Goal: Information Seeking & Learning: Learn about a topic

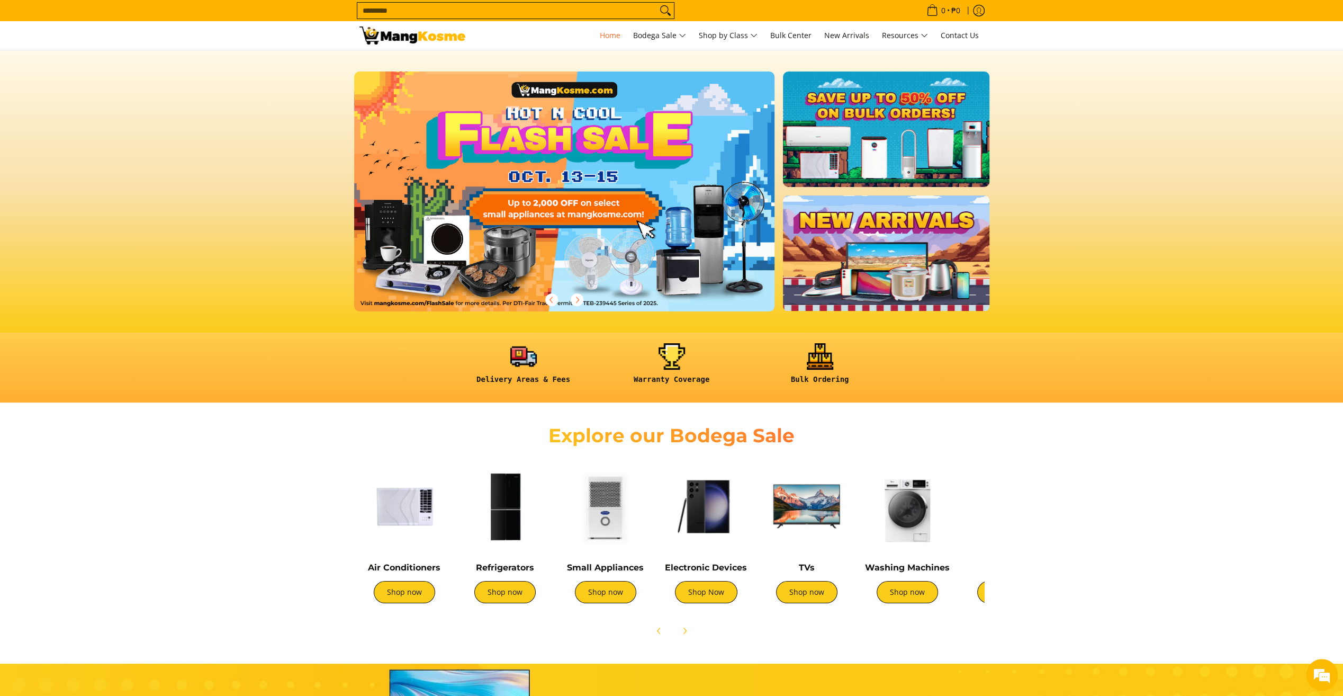
click at [524, 13] on input "Search..." at bounding box center [507, 11] width 300 height 16
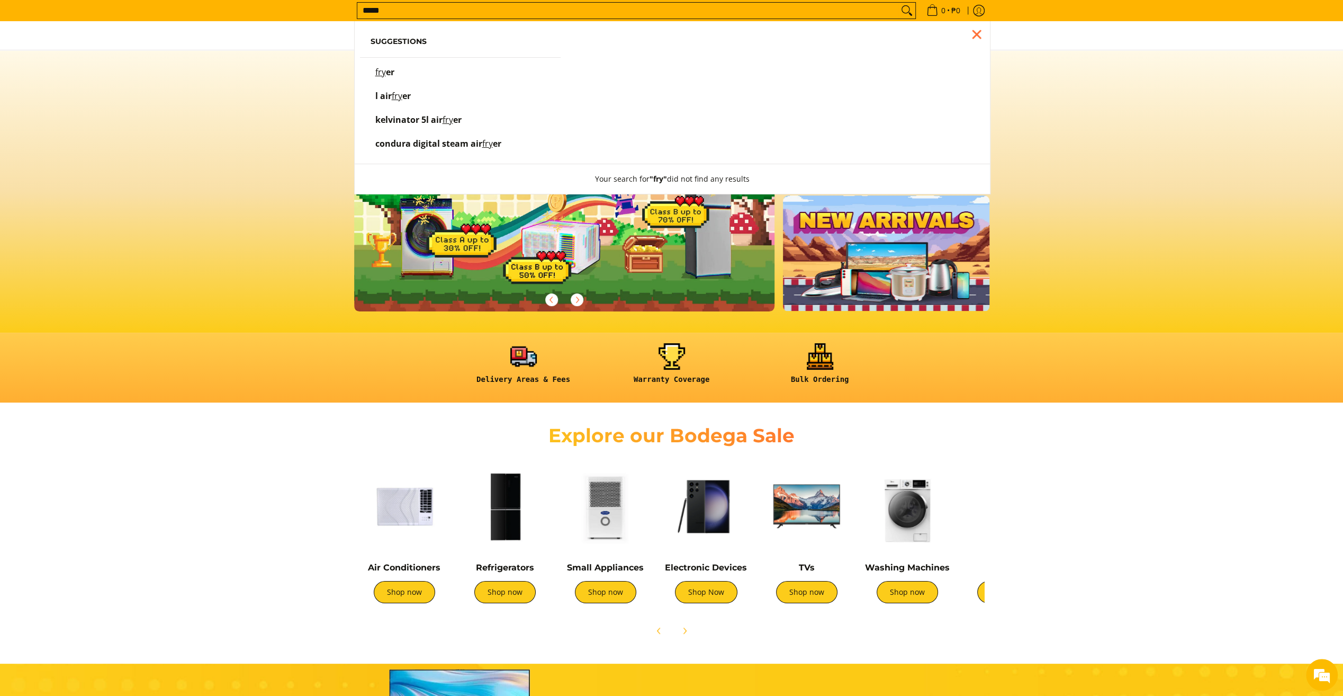
type input "*****"
click at [898, 3] on button "Search" at bounding box center [906, 11] width 17 height 16
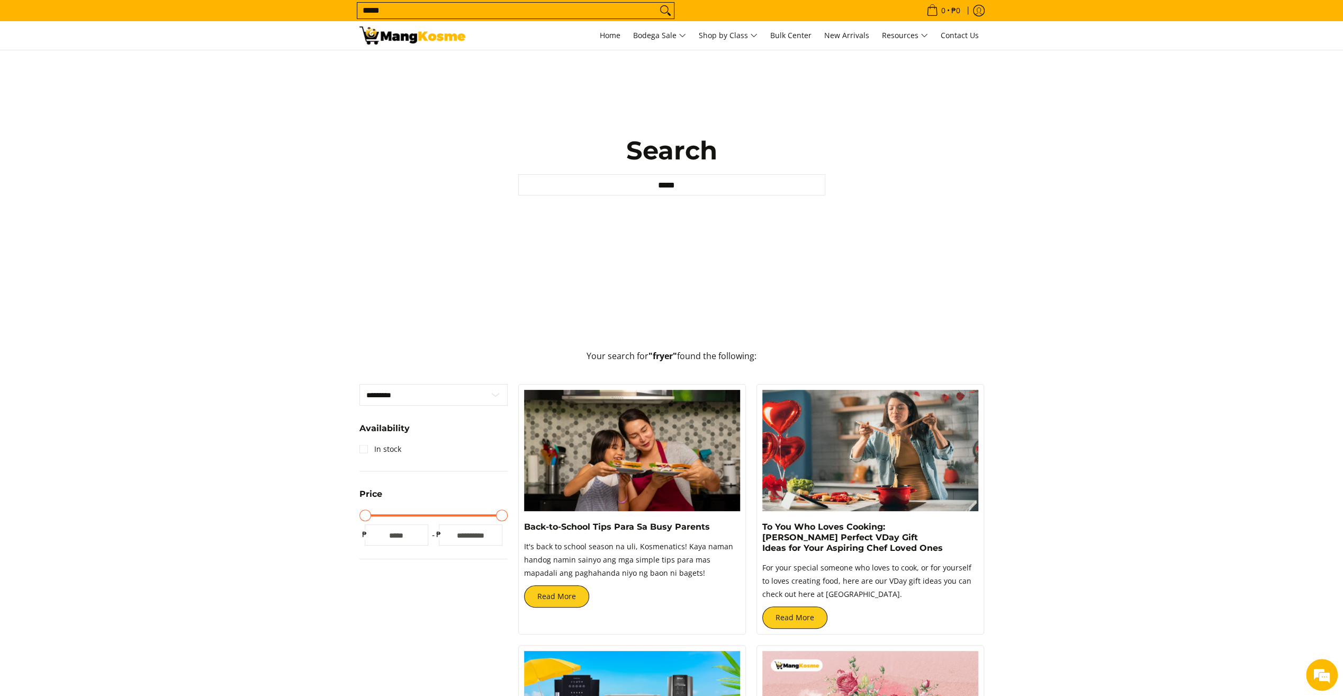
scroll to position [53, 0]
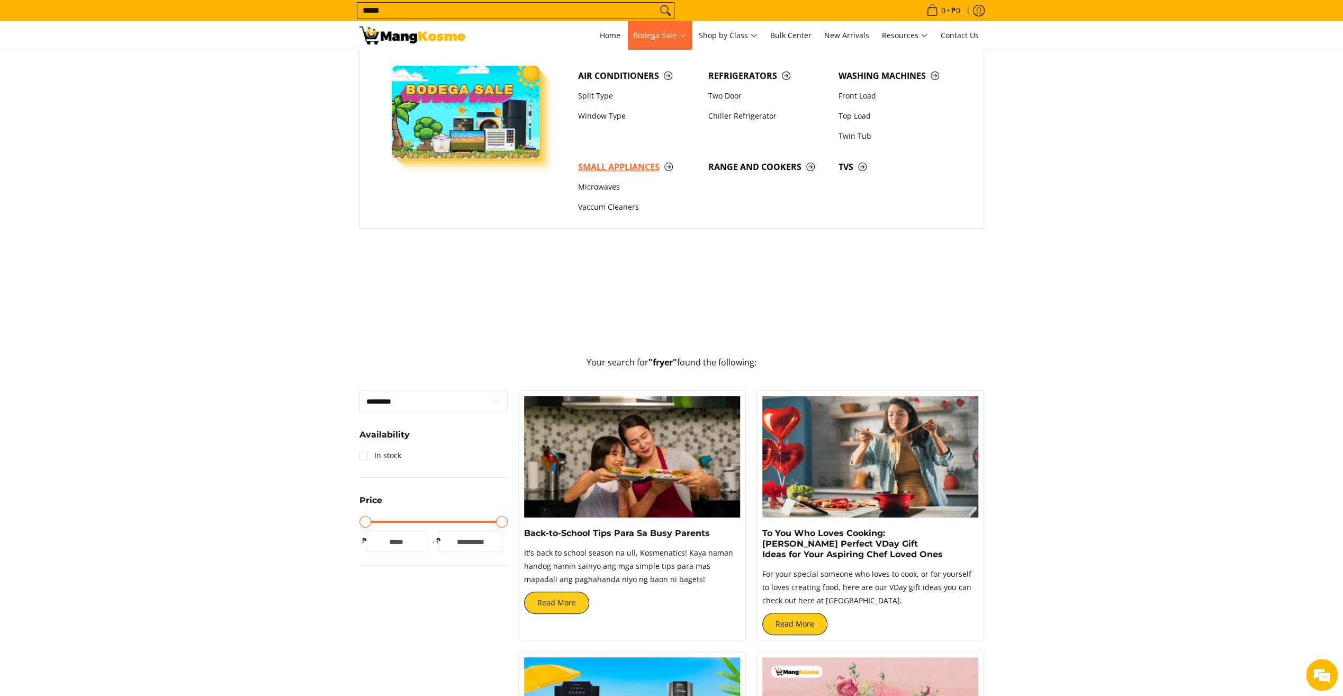
click at [632, 167] on span "Small Appliances" at bounding box center [638, 166] width 120 height 13
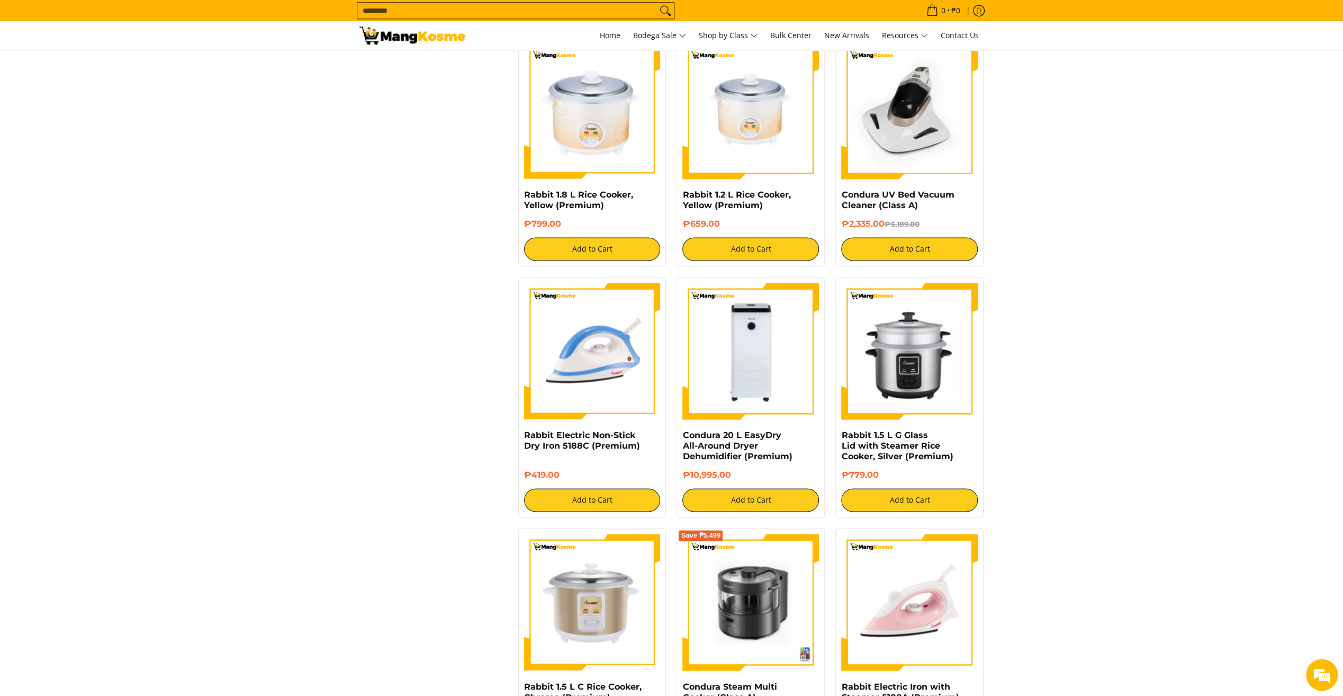
scroll to position [1694, 0]
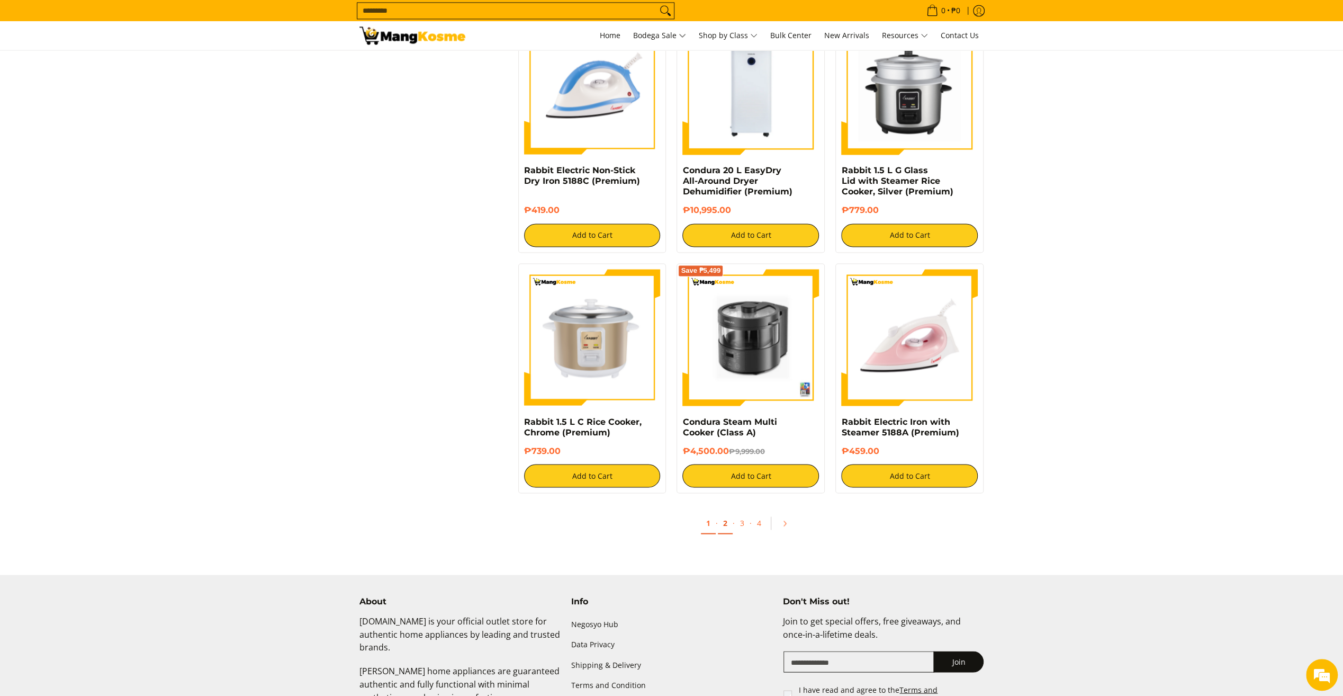
click at [726, 534] on link "2" at bounding box center [725, 523] width 15 height 22
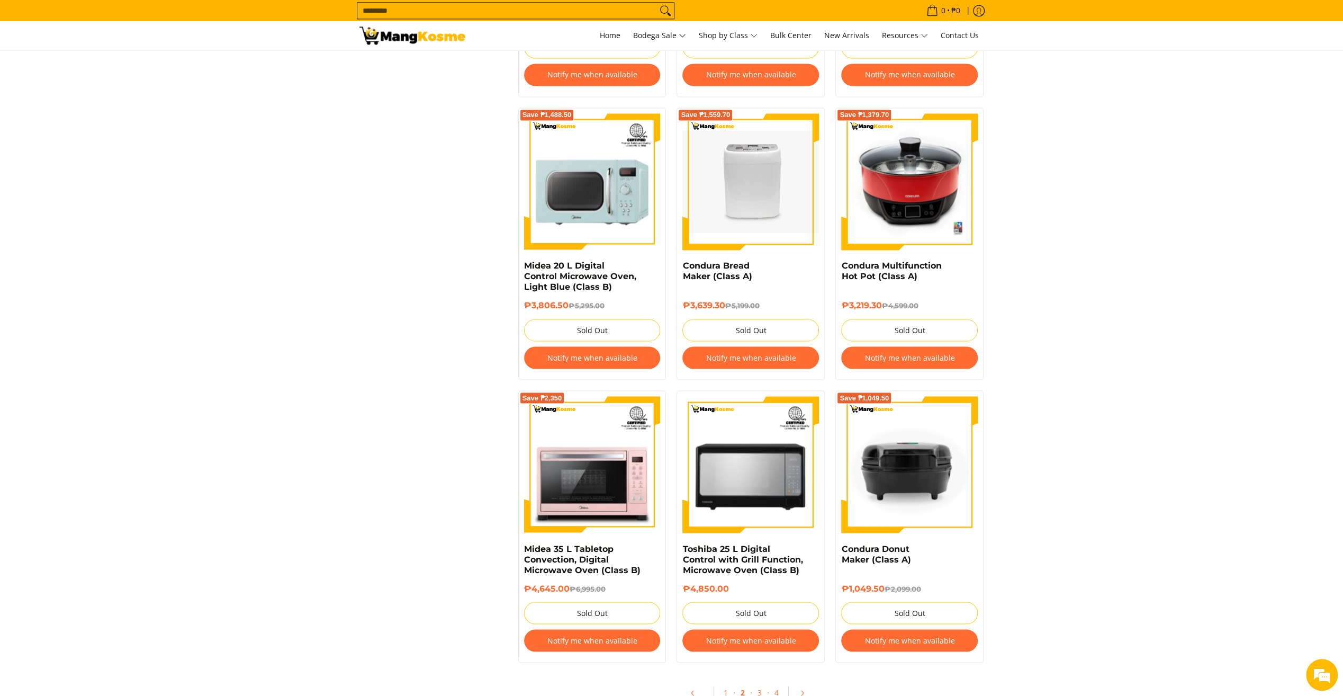
scroll to position [1853, 0]
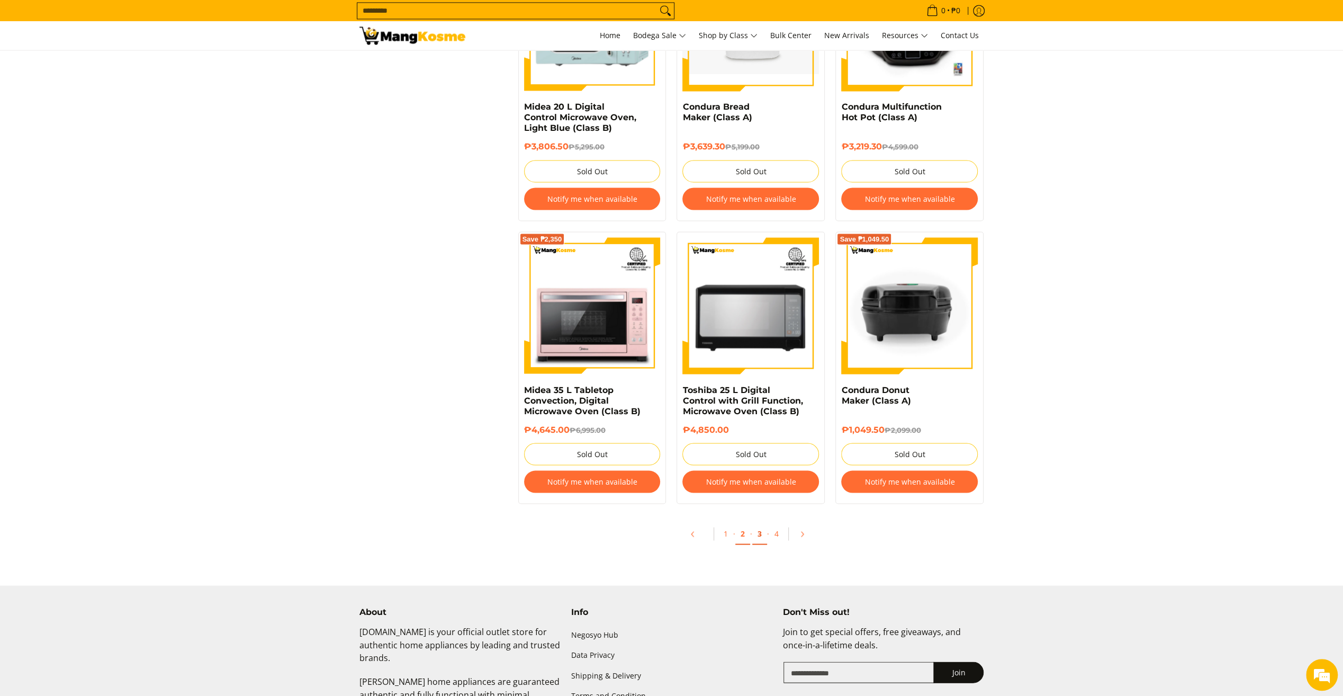
click at [759, 536] on link "3" at bounding box center [759, 533] width 15 height 22
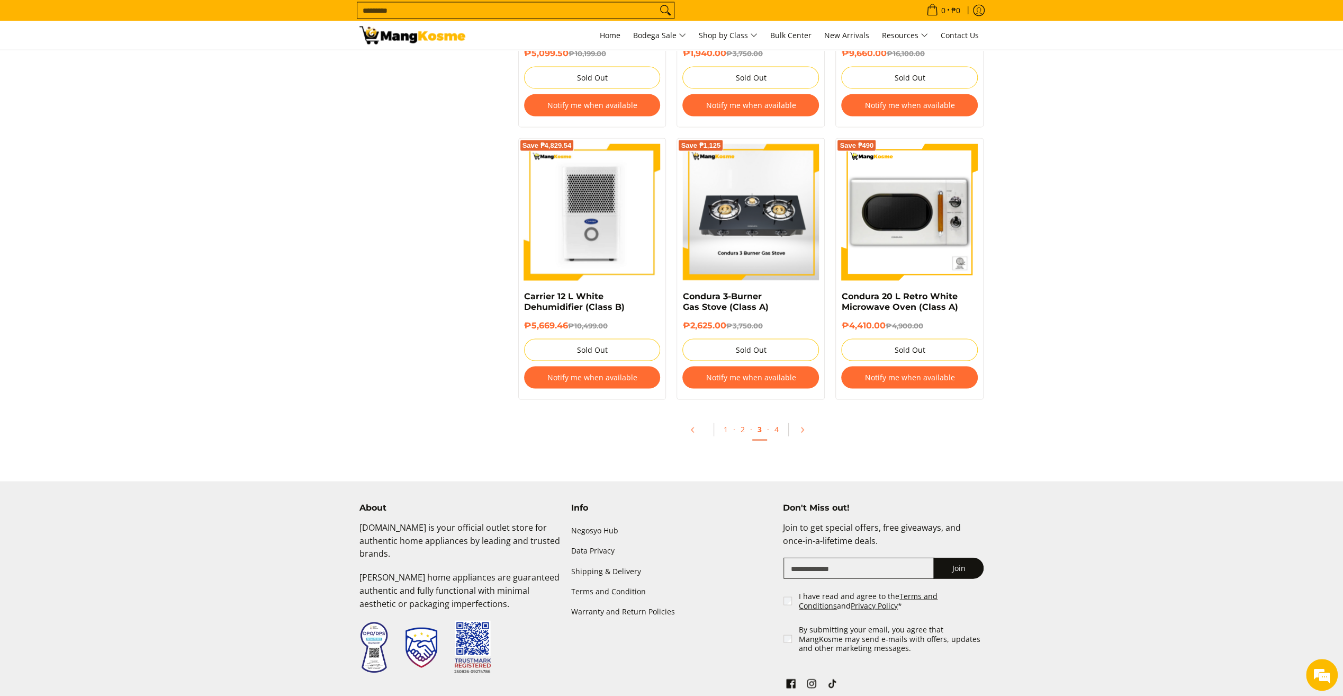
scroll to position [2112, 0]
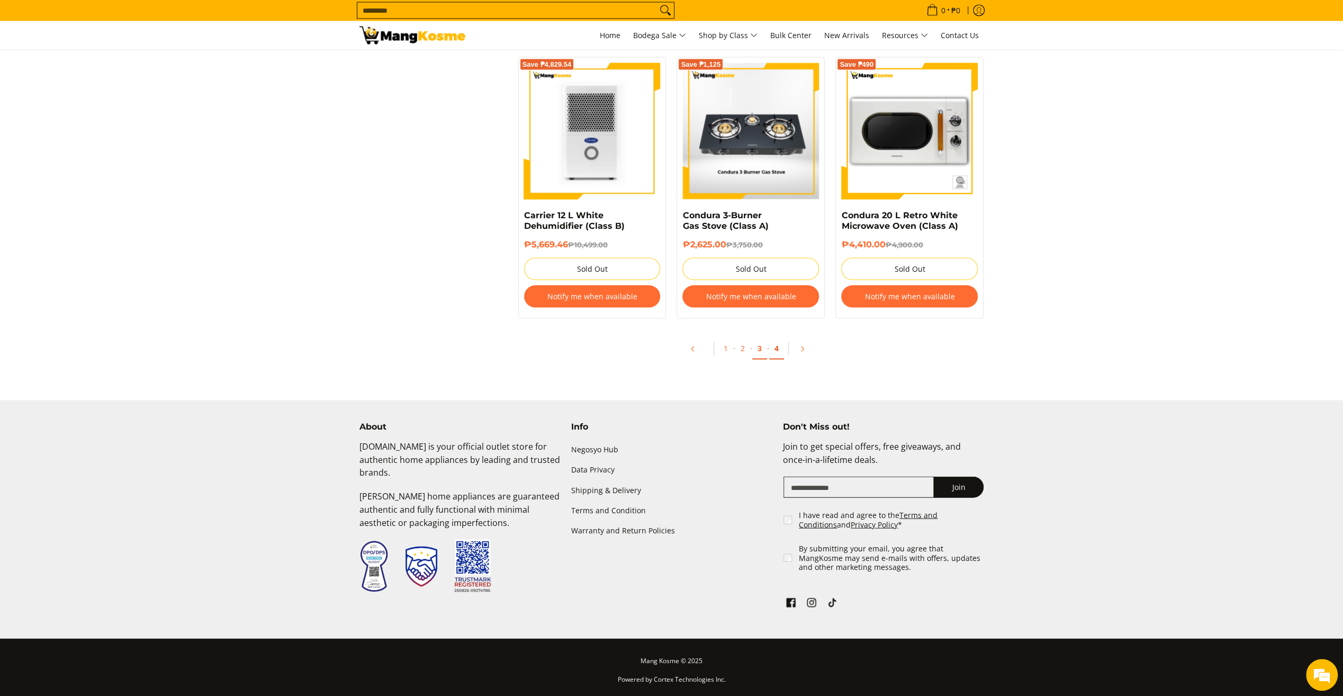
click at [774, 352] on link "4" at bounding box center [776, 349] width 15 height 22
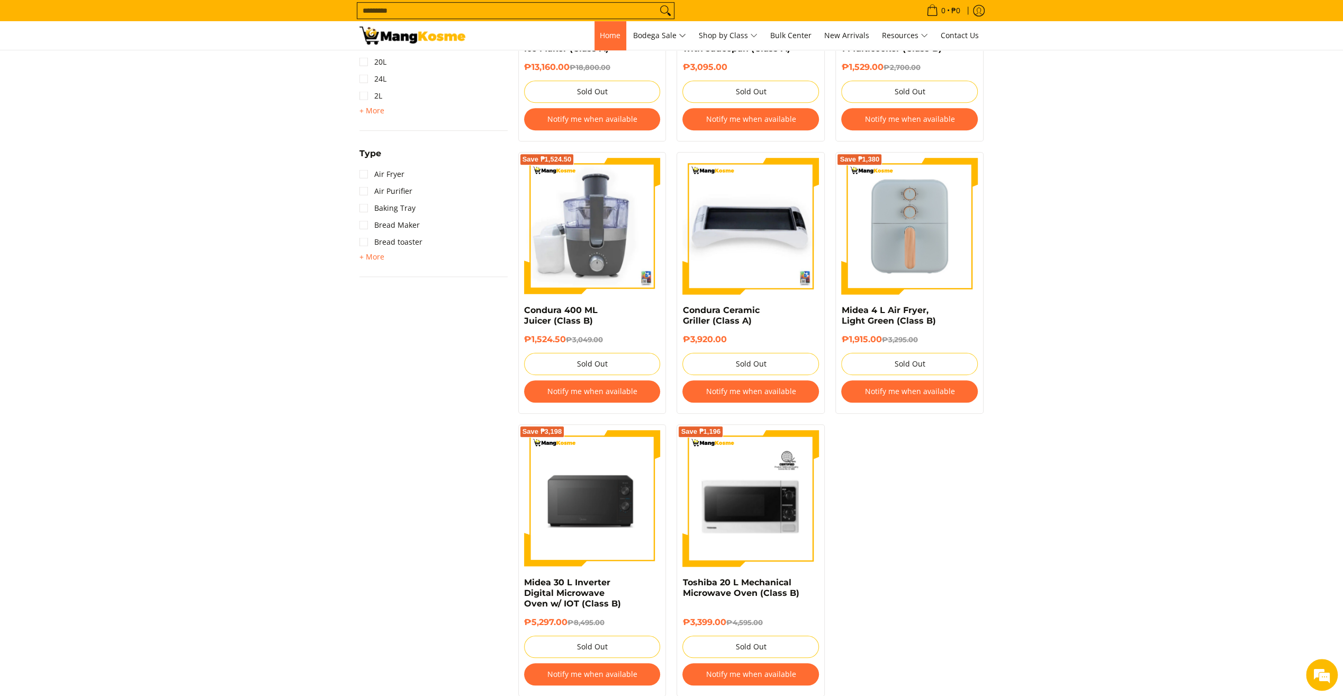
click at [609, 38] on span "Home" at bounding box center [610, 35] width 21 height 10
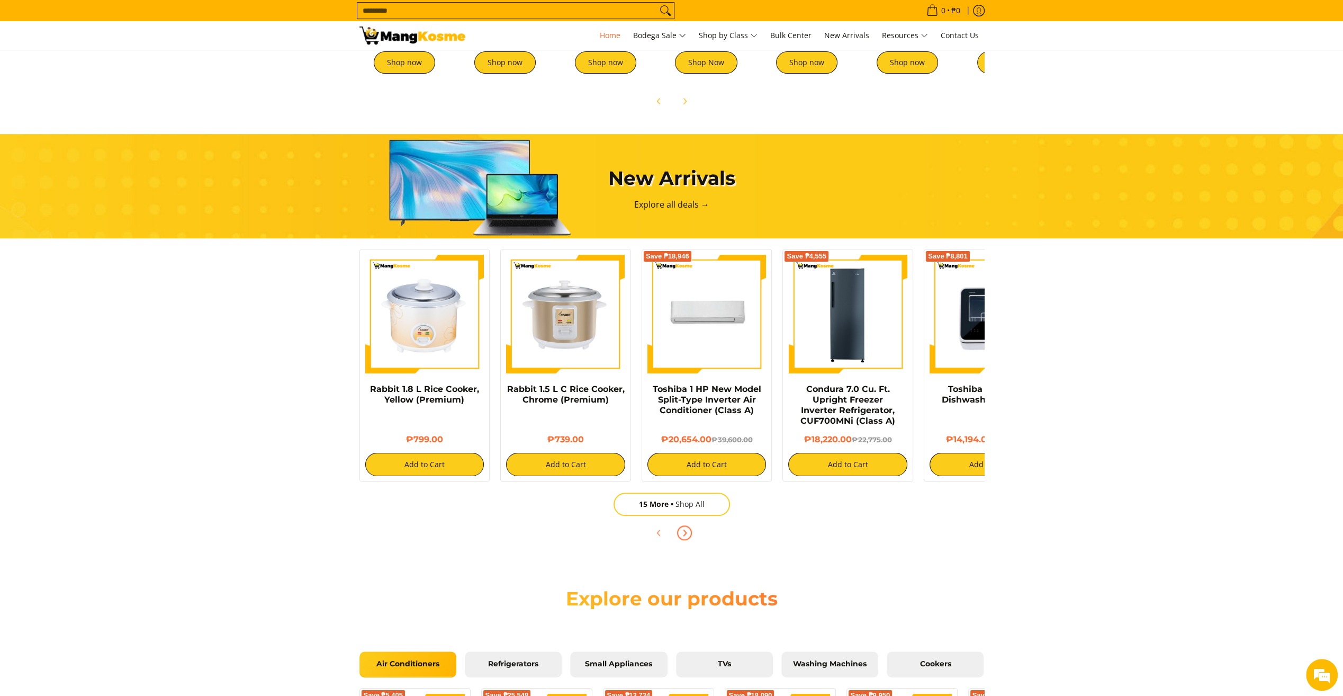
scroll to position [0, 421]
click at [680, 531] on icon "Next" at bounding box center [684, 532] width 8 height 8
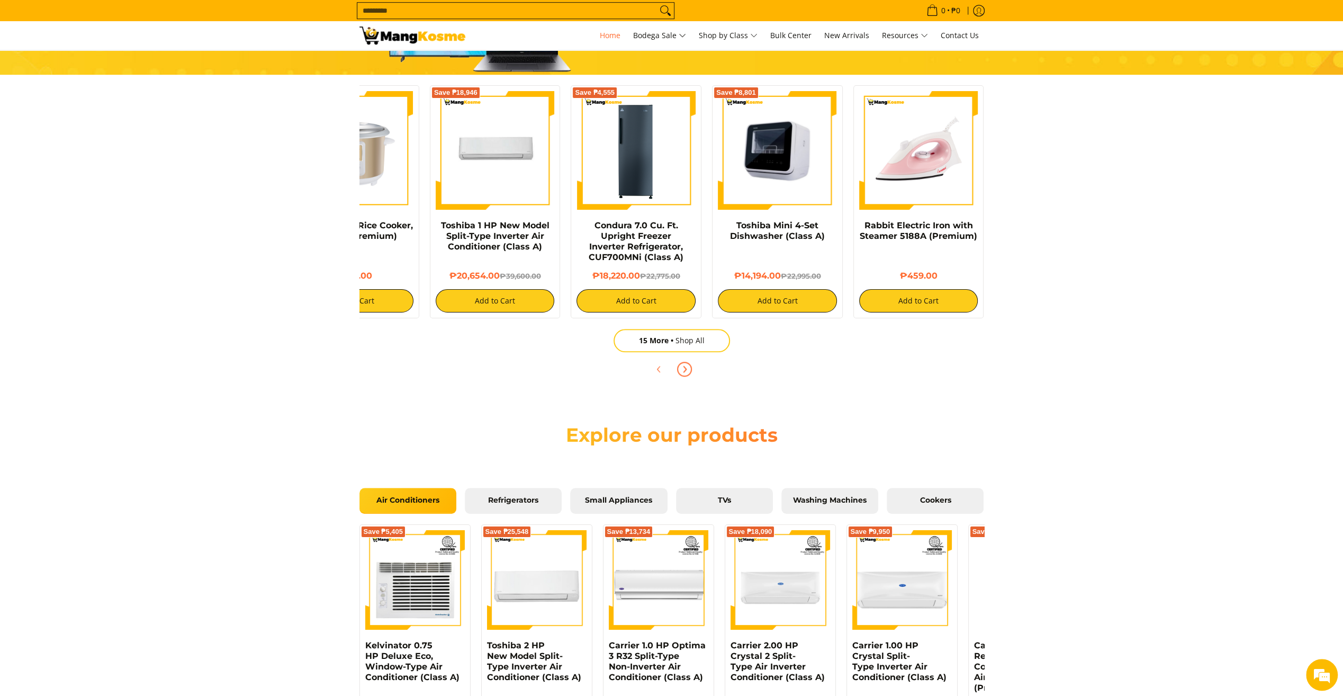
scroll to position [688, 0]
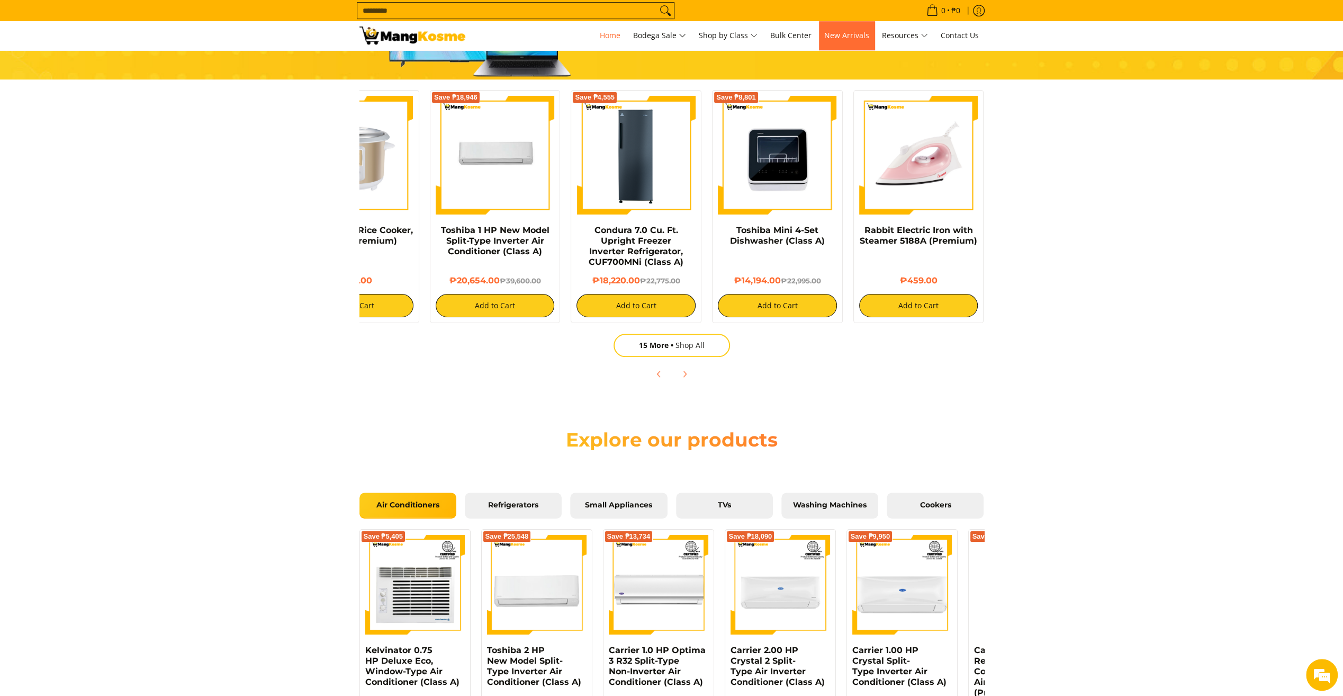
click at [840, 33] on span "New Arrivals" at bounding box center [846, 35] width 45 height 10
